Goal: Find specific page/section: Find specific page/section

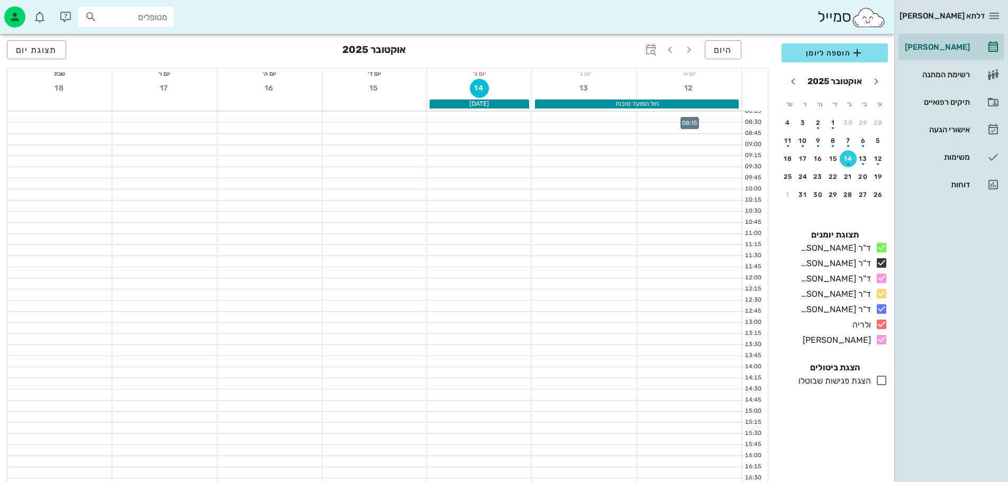
click at [663, 116] on div at bounding box center [689, 117] width 104 height 11
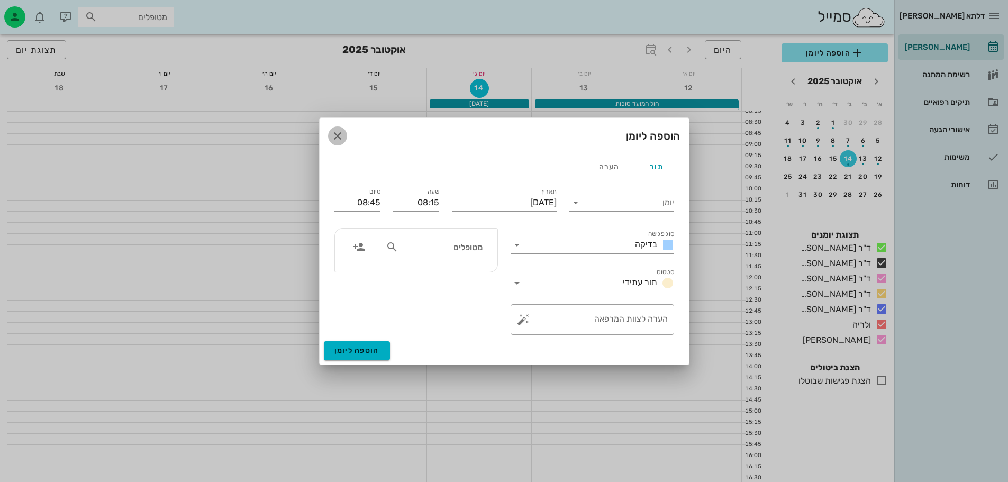
click at [339, 136] on icon "button" at bounding box center [337, 136] width 13 height 13
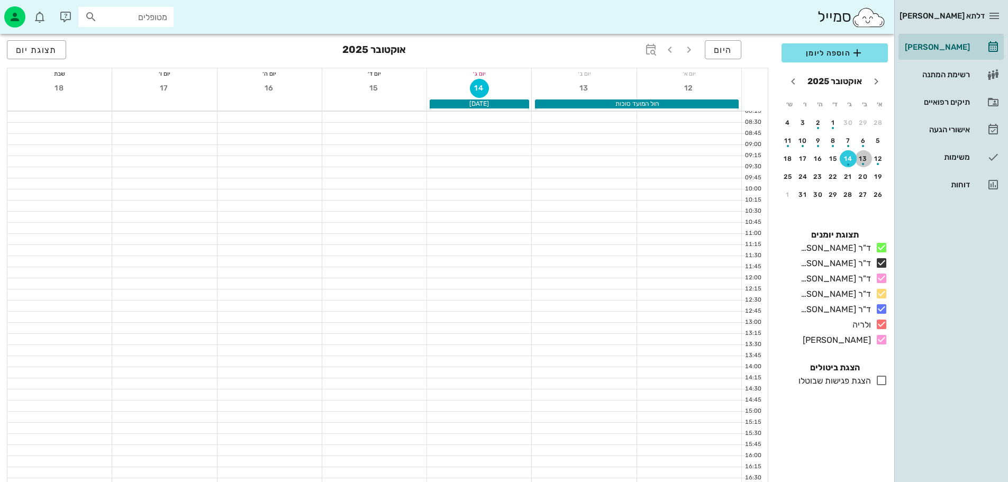
click at [860, 162] on div "button" at bounding box center [863, 161] width 17 height 6
click at [840, 158] on div "15" at bounding box center [833, 158] width 17 height 7
click at [975, 74] on link "רשימת המתנה" at bounding box center [950, 74] width 105 height 25
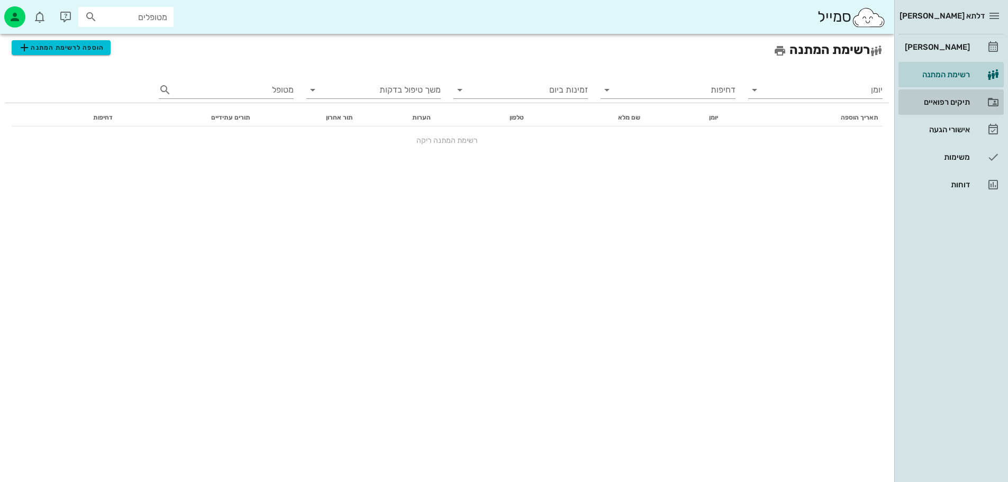
click at [964, 94] on div "תיקים רפואיים" at bounding box center [935, 102] width 67 height 17
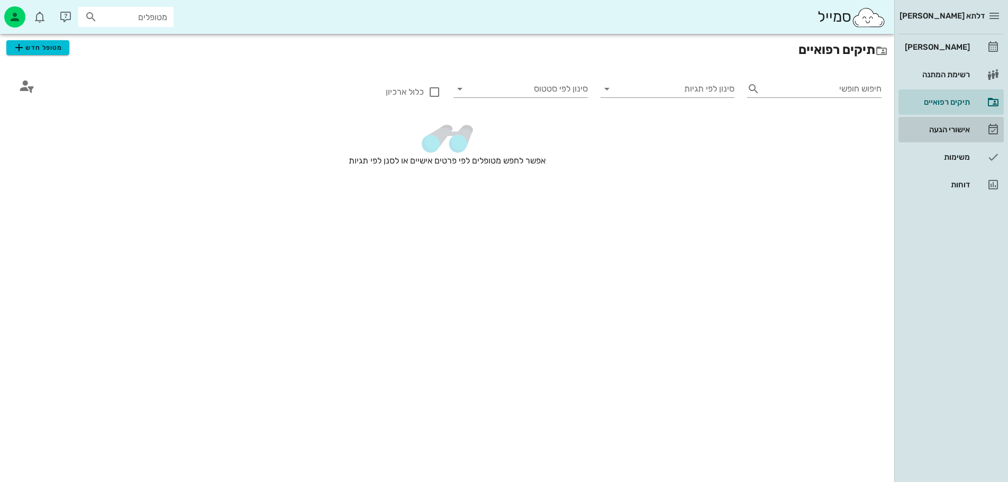
click at [962, 121] on link "אישורי הגעה" at bounding box center [950, 129] width 105 height 25
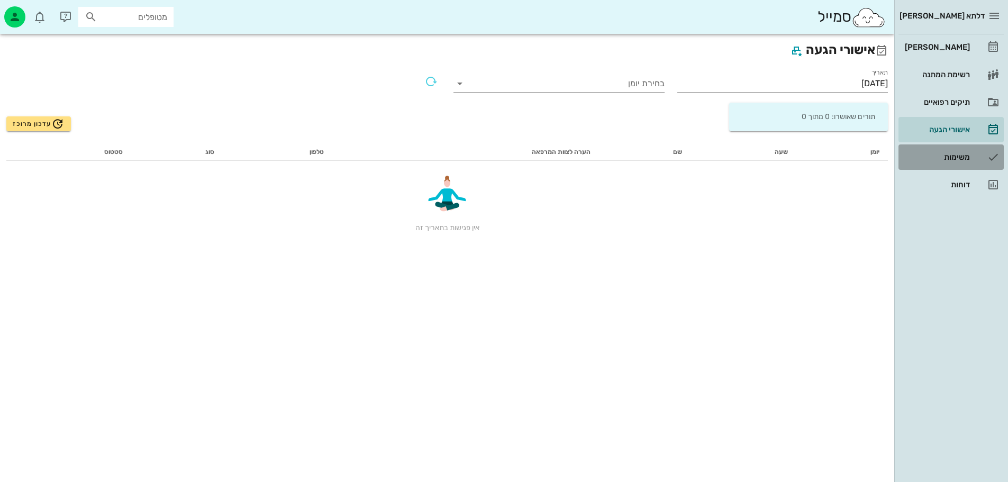
click at [961, 147] on link "משימות" at bounding box center [950, 156] width 105 height 25
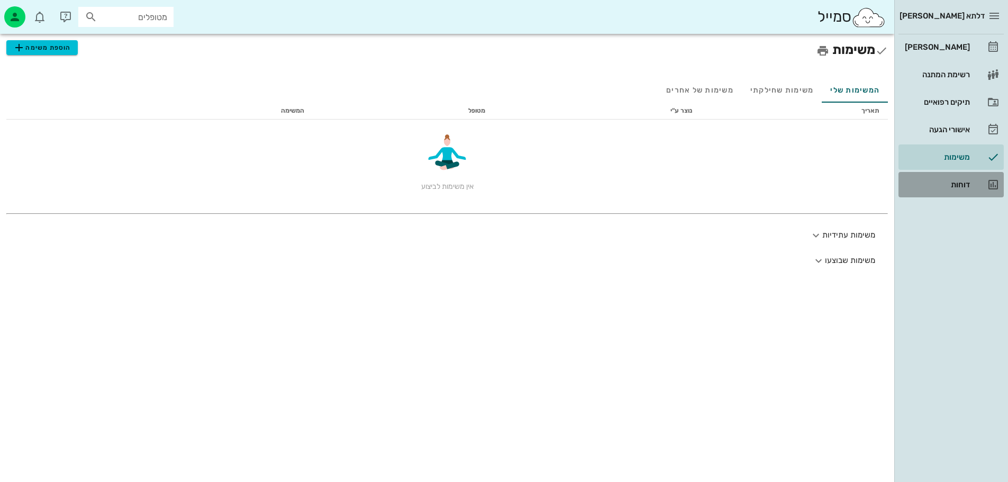
click at [963, 179] on div "דוחות" at bounding box center [935, 184] width 67 height 17
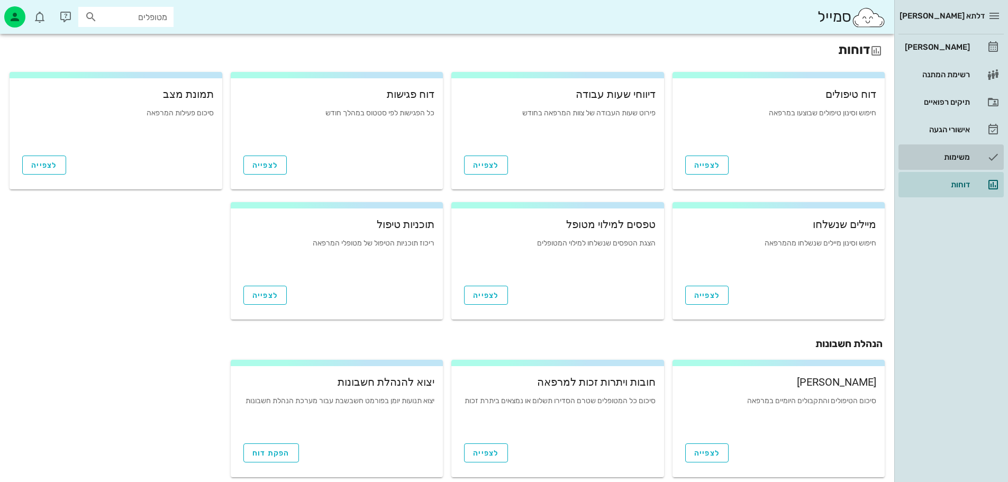
click at [957, 150] on div "משימות" at bounding box center [935, 157] width 67 height 17
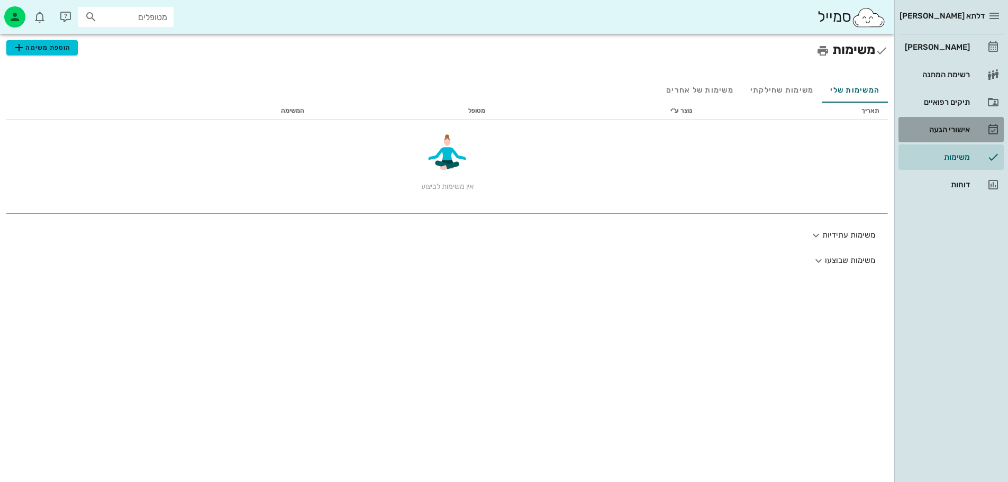
click at [959, 127] on div "אישורי הגעה" at bounding box center [935, 129] width 67 height 8
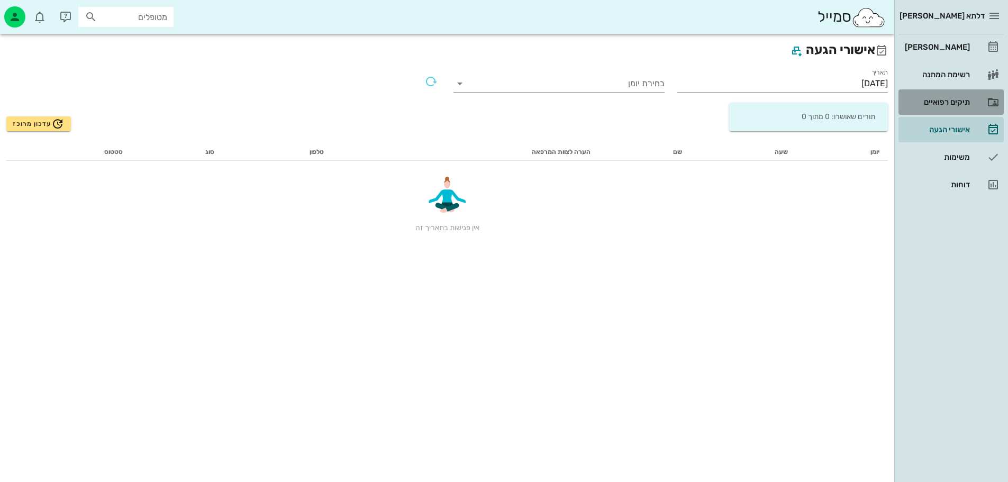
click at [963, 102] on div "תיקים רפואיים" at bounding box center [935, 102] width 67 height 8
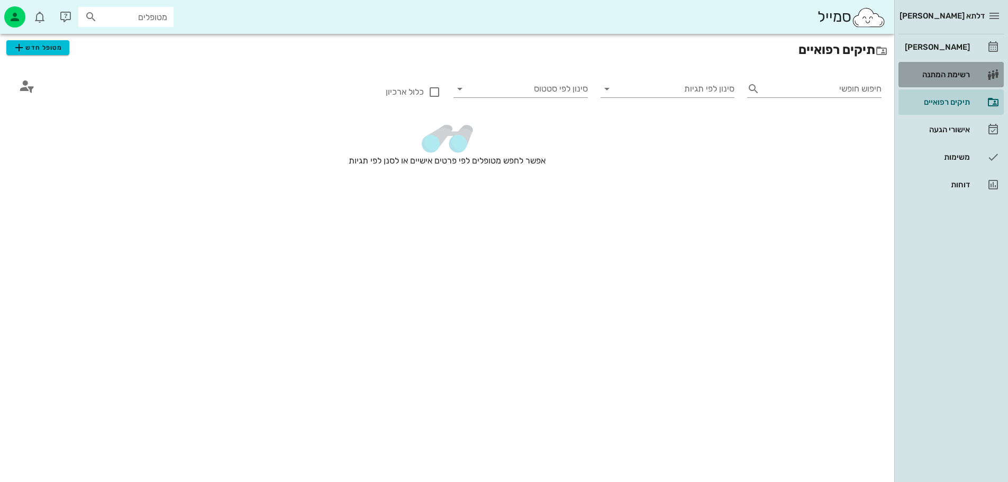
click at [962, 70] on div "רשימת המתנה" at bounding box center [935, 74] width 67 height 8
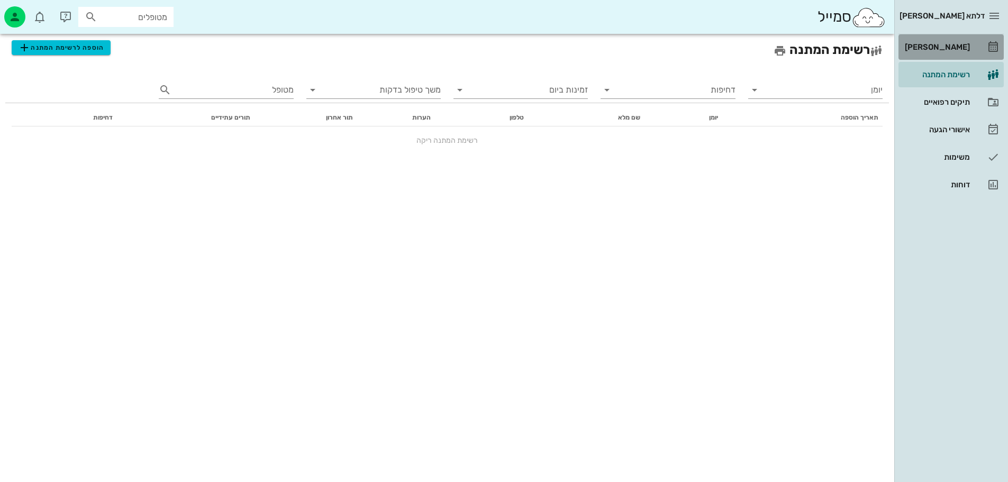
click at [964, 48] on div "[PERSON_NAME]" at bounding box center [935, 47] width 67 height 8
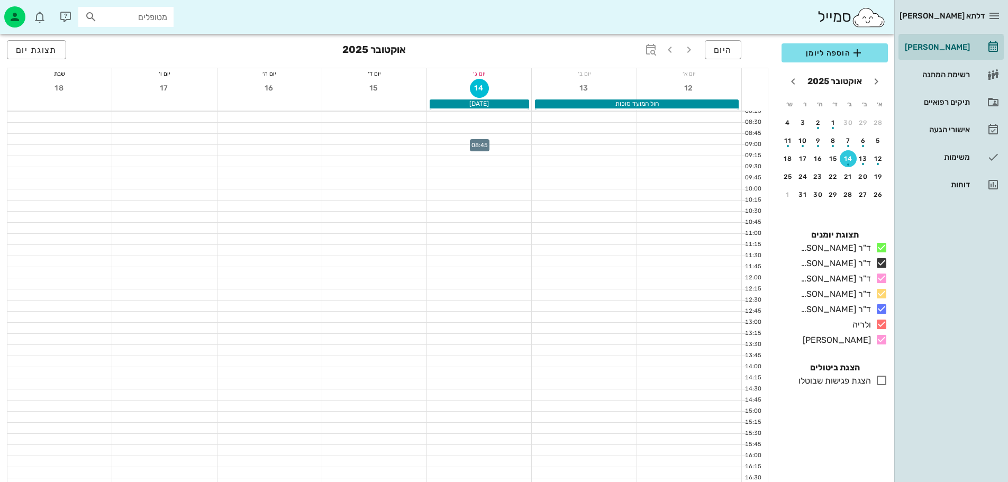
click at [480, 143] on div at bounding box center [479, 139] width 104 height 11
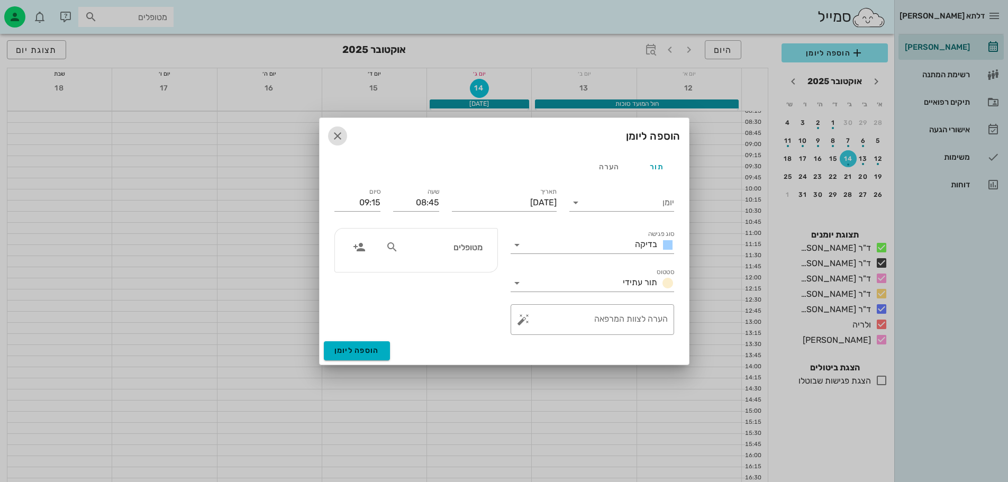
click at [336, 133] on icon "button" at bounding box center [337, 136] width 13 height 13
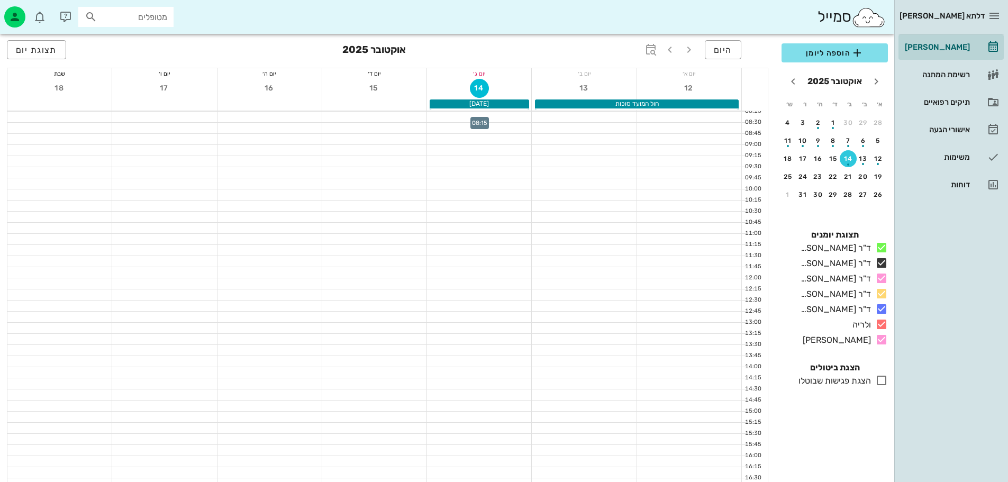
click at [518, 118] on div at bounding box center [479, 117] width 104 height 11
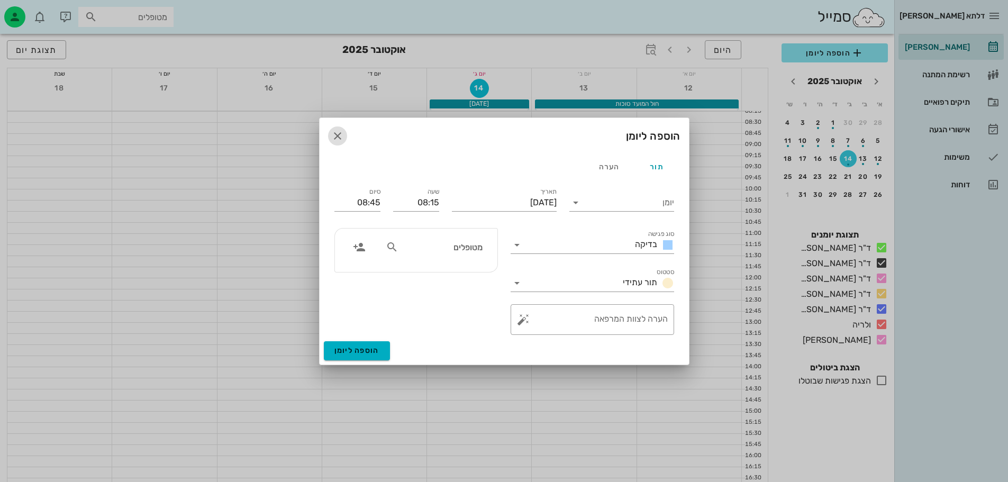
click at [337, 136] on icon "button" at bounding box center [337, 136] width 13 height 13
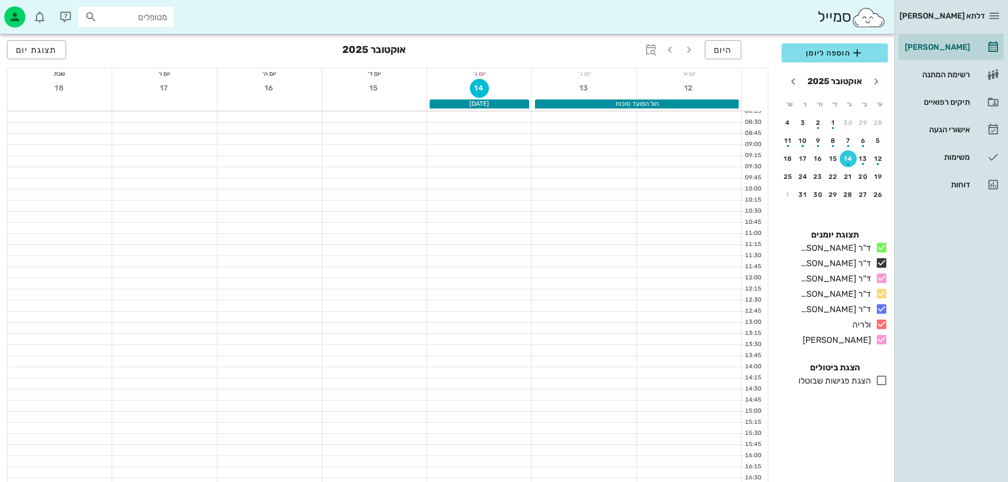
click at [581, 74] on div "יום ב׳" at bounding box center [584, 73] width 104 height 11
click at [976, 85] on link "רשימת המתנה" at bounding box center [950, 74] width 105 height 25
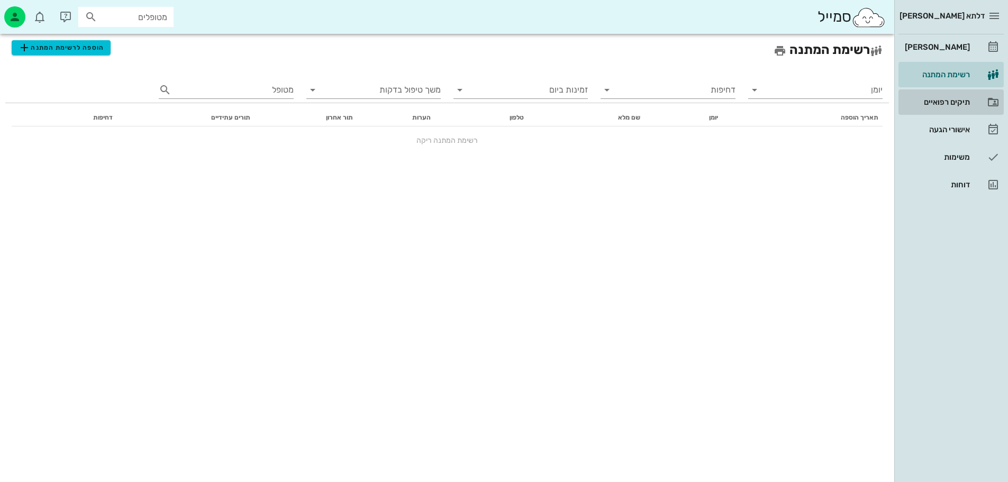
click at [969, 96] on div "תיקים רפואיים" at bounding box center [935, 102] width 67 height 17
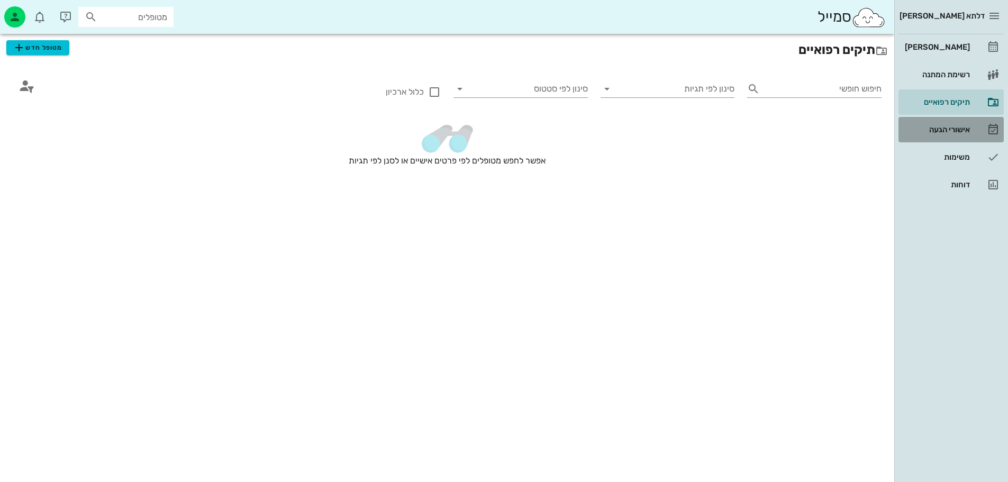
click at [961, 124] on div "אישורי הגעה" at bounding box center [935, 129] width 67 height 17
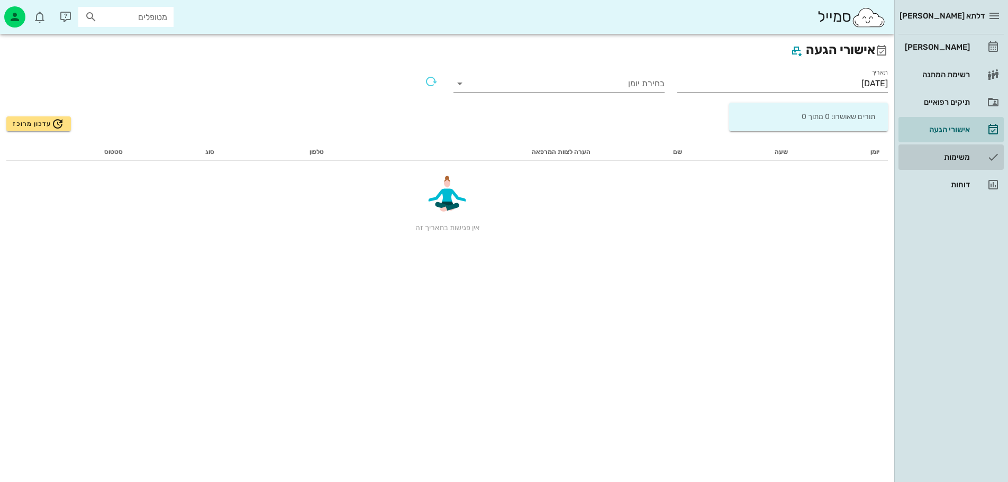
click at [965, 151] on div "משימות" at bounding box center [935, 157] width 67 height 17
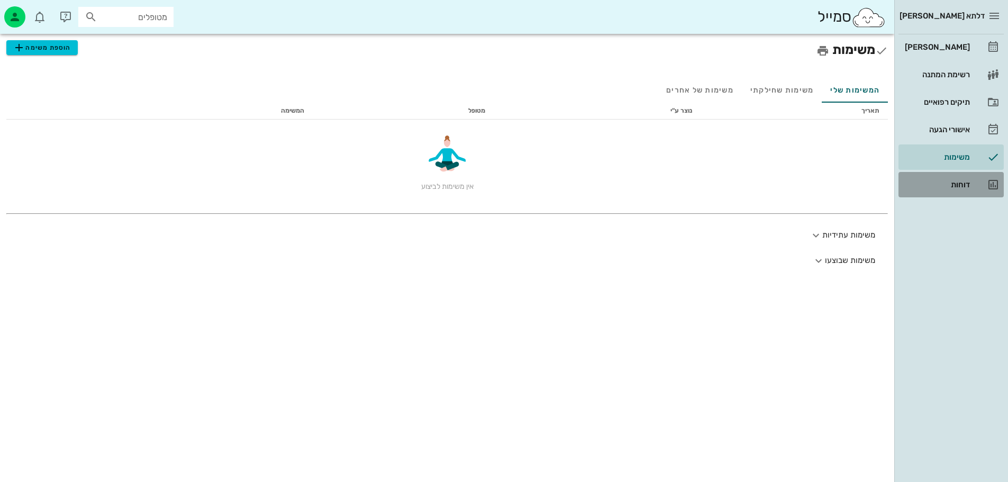
click at [973, 189] on link "דוחות" at bounding box center [950, 184] width 105 height 25
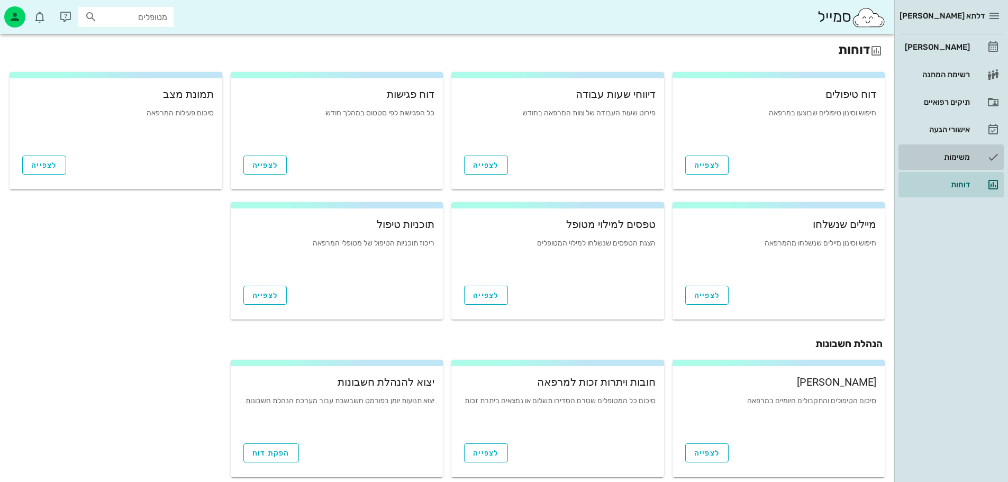
click at [975, 158] on link "משימות" at bounding box center [950, 156] width 105 height 25
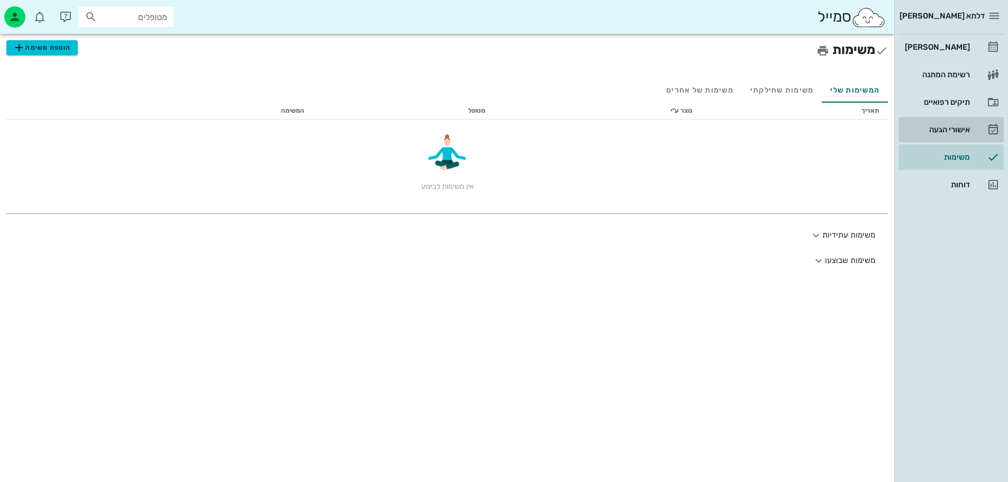
click at [975, 124] on link "אישורי הגעה" at bounding box center [950, 129] width 105 height 25
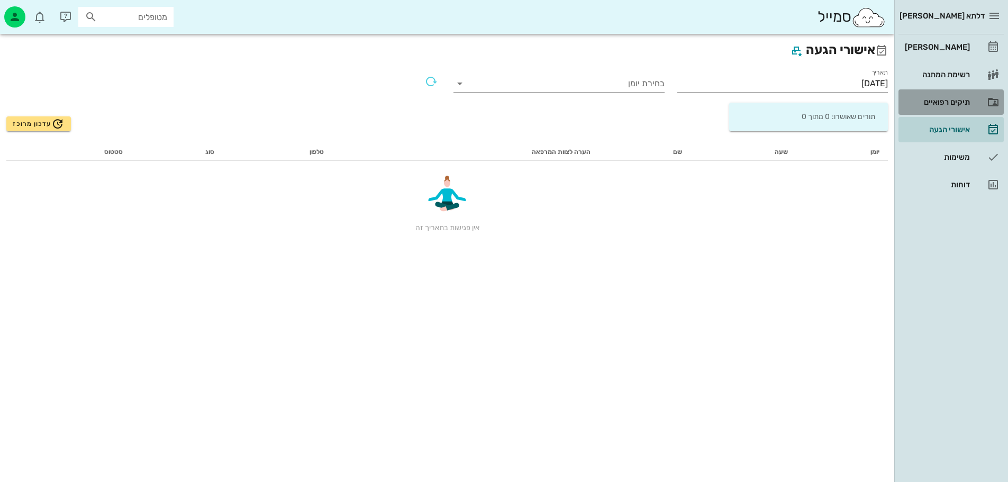
click at [982, 101] on link "תיקים רפואיים" at bounding box center [950, 101] width 105 height 25
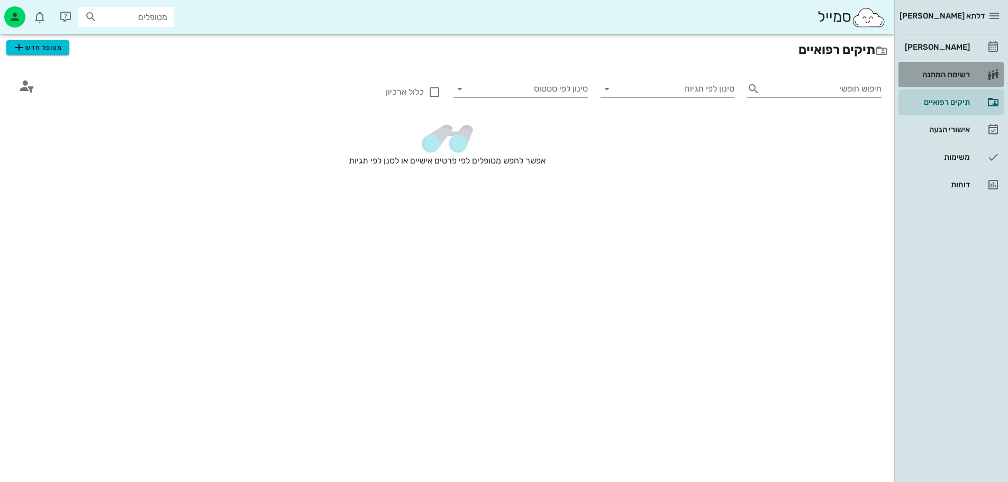
click at [975, 72] on link "רשימת המתנה" at bounding box center [950, 74] width 105 height 25
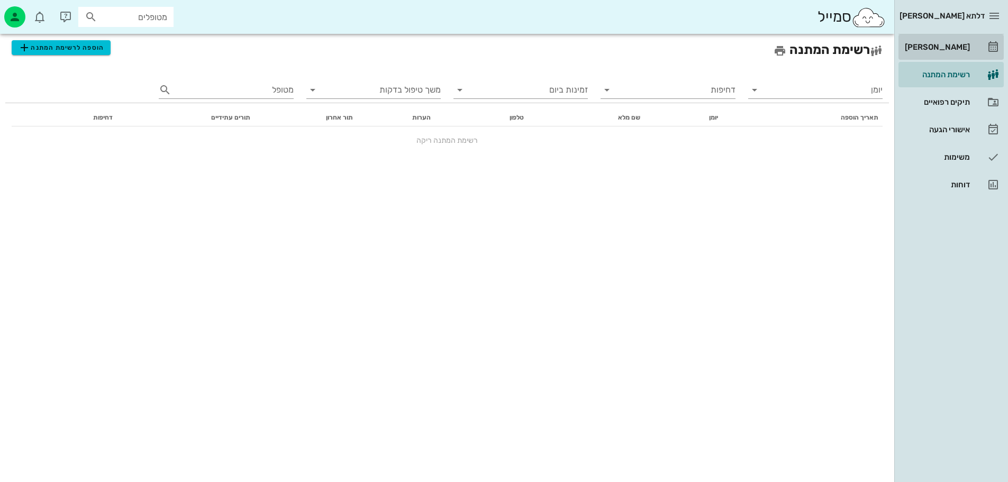
click at [975, 45] on link "[PERSON_NAME]" at bounding box center [950, 46] width 105 height 25
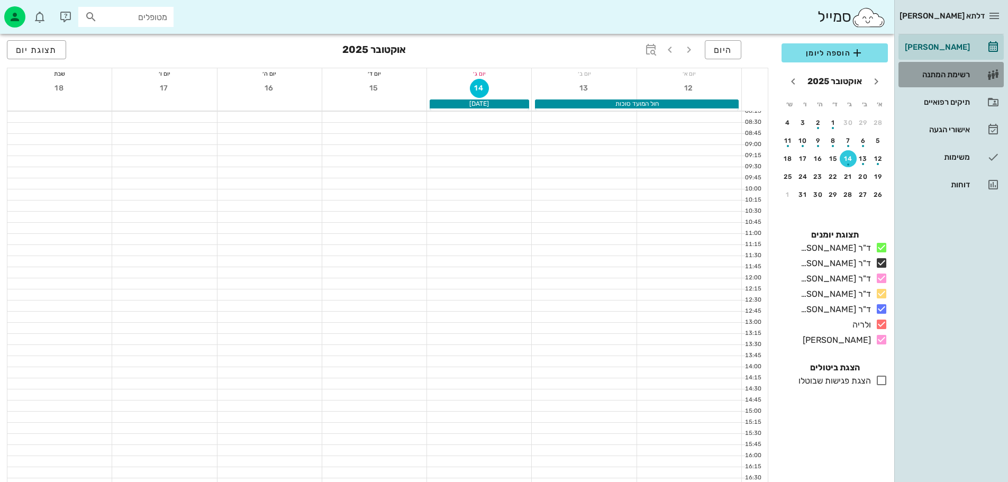
click at [978, 71] on link "רשימת המתנה" at bounding box center [950, 74] width 105 height 25
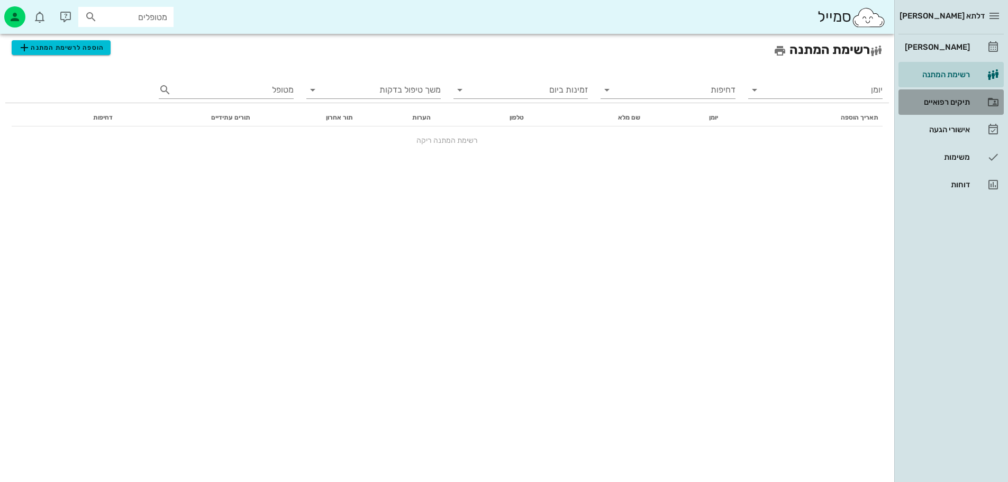
click at [979, 99] on link "תיקים רפואיים" at bounding box center [950, 101] width 105 height 25
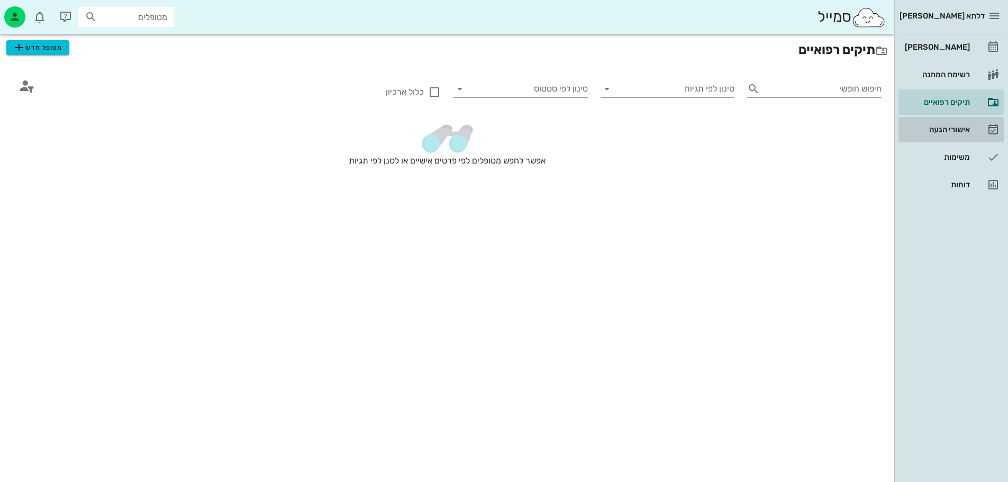
click at [982, 127] on link "אישורי הגעה" at bounding box center [950, 129] width 105 height 25
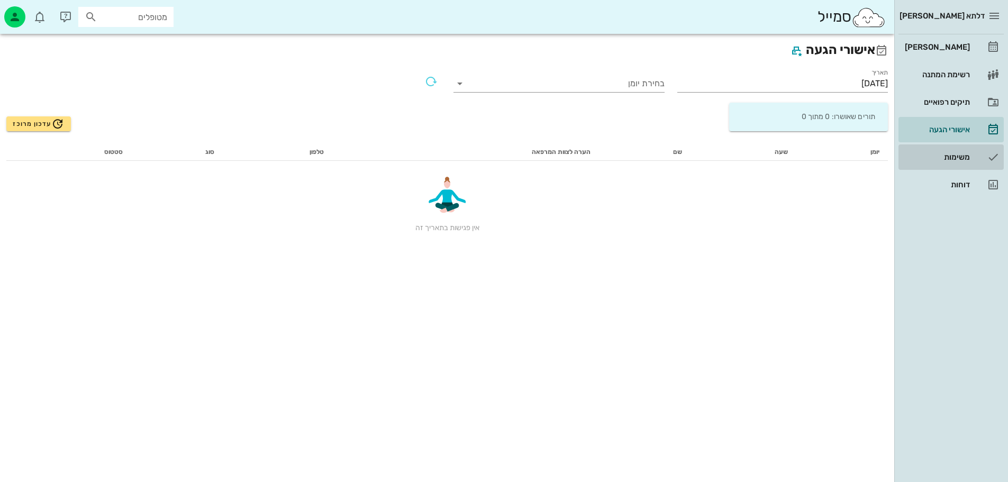
click at [983, 152] on link "משימות" at bounding box center [950, 156] width 105 height 25
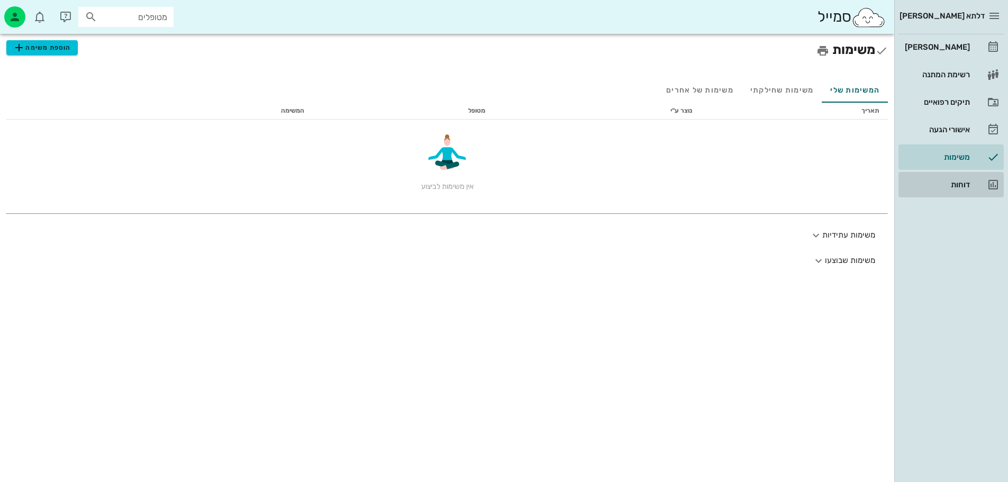
click at [984, 180] on link "דוחות" at bounding box center [950, 184] width 105 height 25
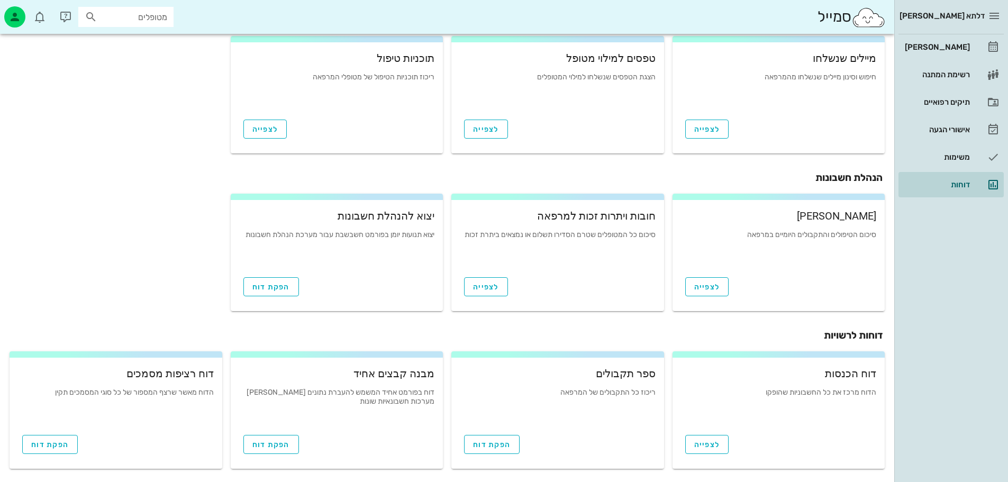
scroll to position [170, 0]
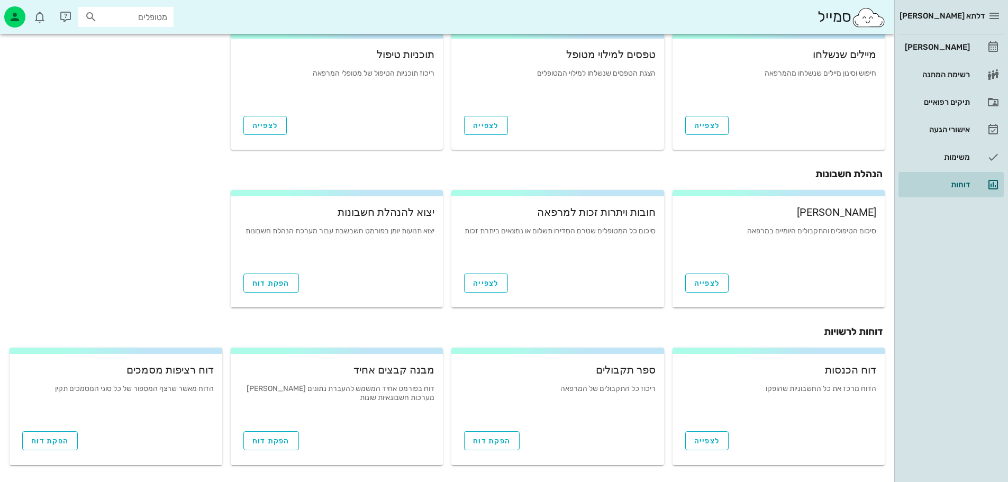
drag, startPoint x: 215, startPoint y: 369, endPoint x: 133, endPoint y: 377, distance: 82.4
click at [133, 377] on div "דוח רציפות מסמכים הדוח מאשר שרצף המספור של כל סוגי המסמכים תקין" at bounding box center [116, 390] width 213 height 65
click at [129, 371] on div "דוח רציפות מסמכים" at bounding box center [116, 369] width 196 height 11
drag, startPoint x: 127, startPoint y: 370, endPoint x: 232, endPoint y: 370, distance: 104.7
click at [232, 370] on div "דוח הכנסות הדוח מרכז את כל החשבוניות שהופקו לצפייה ספר תקבולים ריכוז כל התקבולי…" at bounding box center [446, 406] width 883 height 130
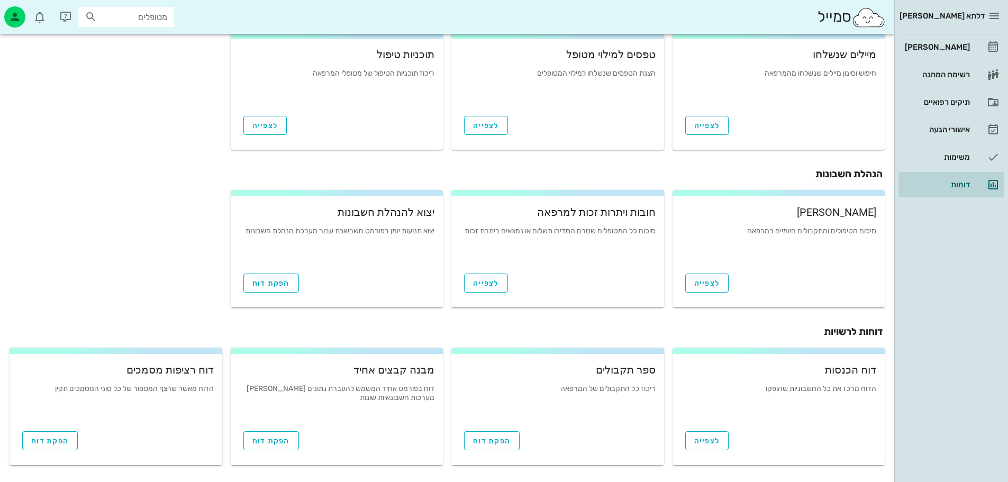
click at [229, 370] on div "מבנה קבצים אחיד דוח בפורמט אחיד המשמש להעברת נתונים בין מערכות חשבונאיות שונות …" at bounding box center [336, 406] width 221 height 130
